Goal: Information Seeking & Learning: Find specific fact

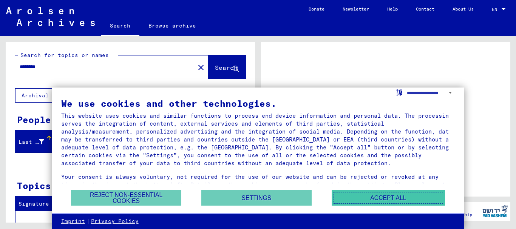
click at [391, 201] on button "Accept all" at bounding box center [388, 197] width 113 height 15
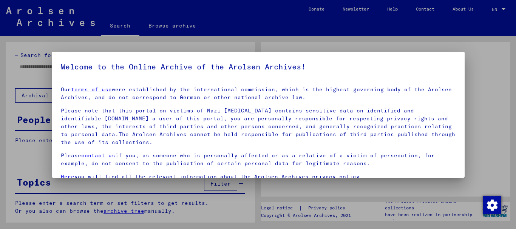
type input "********"
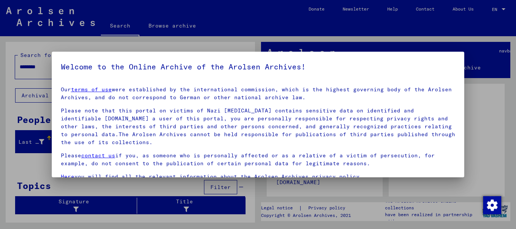
click at [465, 172] on div at bounding box center [258, 114] width 516 height 229
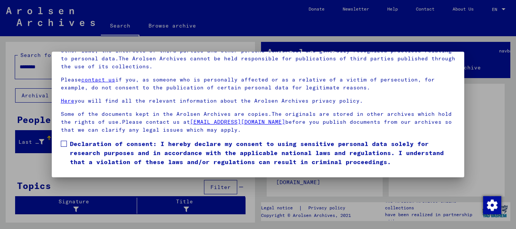
scroll to position [31, 0]
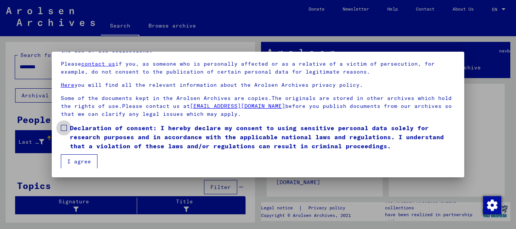
click at [65, 127] on span at bounding box center [64, 128] width 6 height 6
drag, startPoint x: 80, startPoint y: 158, endPoint x: 125, endPoint y: 134, distance: 51.2
click at [80, 158] on button "I agree" at bounding box center [79, 161] width 37 height 14
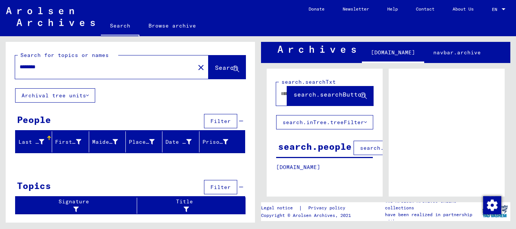
scroll to position [74, 0]
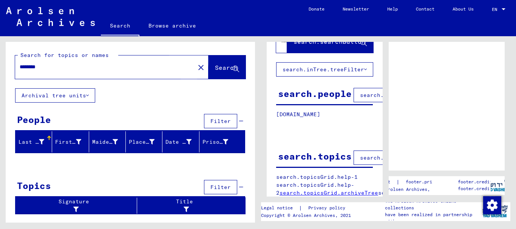
click at [219, 70] on span "Search" at bounding box center [226, 68] width 23 height 8
